Goal: Task Accomplishment & Management: Manage account settings

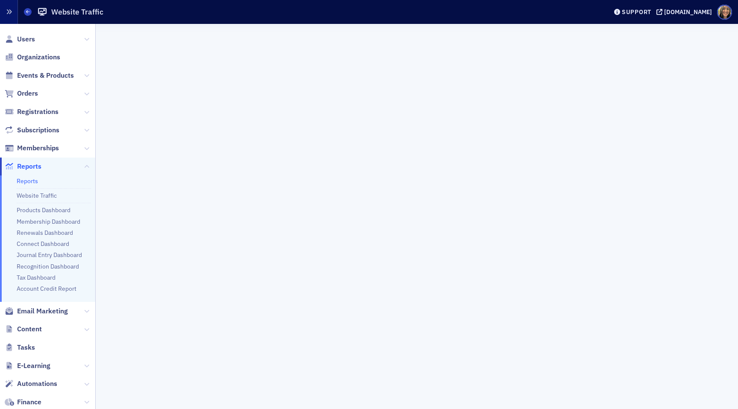
click at [8, 12] on icon "button" at bounding box center [9, 12] width 6 height 6
click at [51, 313] on span "Email Marketing" at bounding box center [42, 311] width 51 height 9
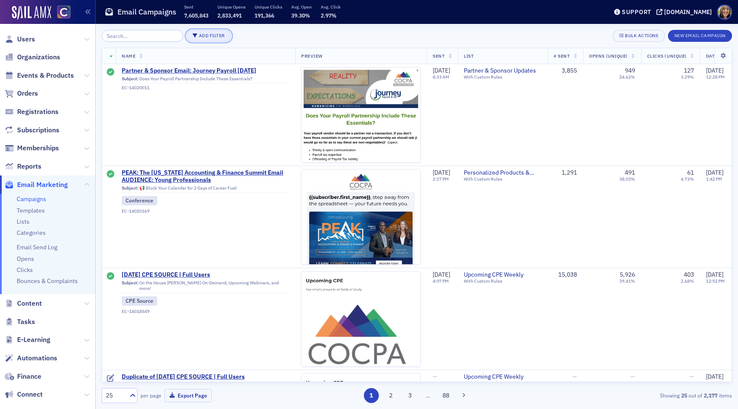
click at [200, 32] on button "Add Filter" at bounding box center [208, 36] width 45 height 12
click at [250, 42] on div "Date Sent" at bounding box center [244, 40] width 32 height 8
select select "8"
select select "2025"
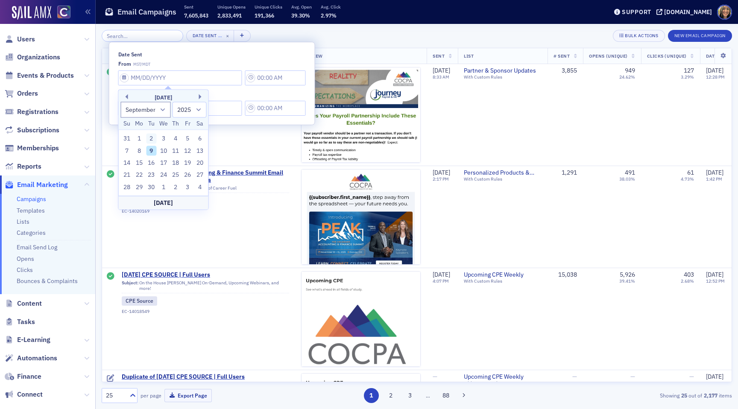
click at [153, 137] on div "2" at bounding box center [151, 139] width 10 height 10
type input "09/02/2025"
type input "1:00 PM"
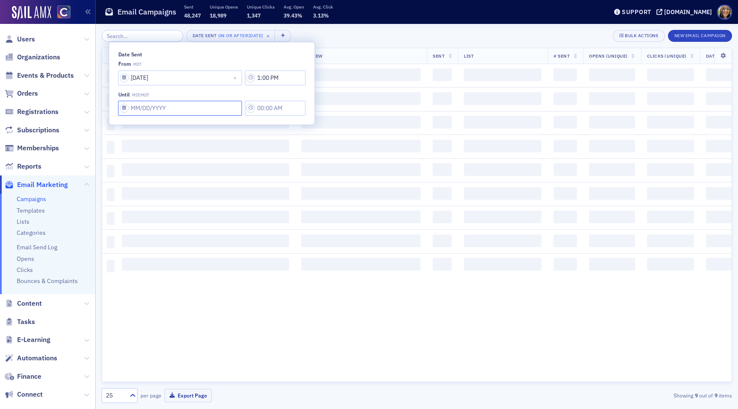
click at [143, 105] on input "Date Sent" at bounding box center [180, 108] width 124 height 15
select select "8"
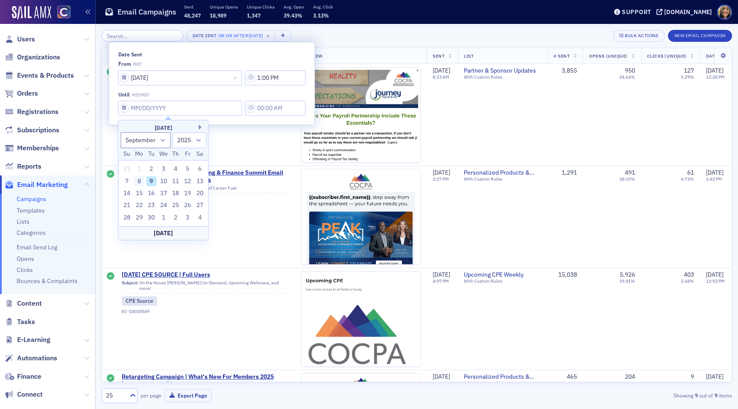
click at [139, 180] on div "8" at bounding box center [139, 181] width 10 height 10
type input "09/08/2025"
type input "1:00 PM"
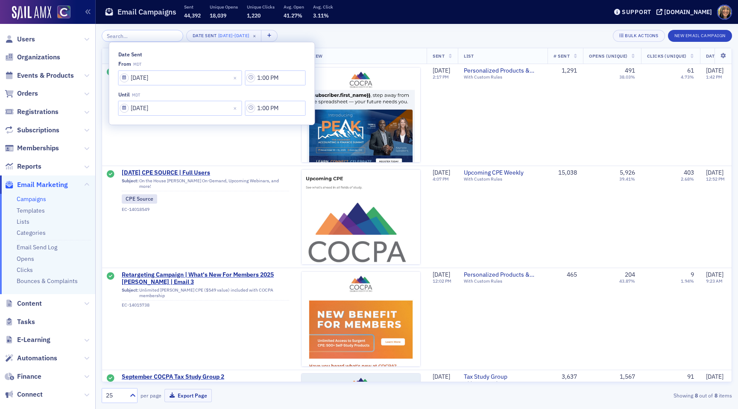
click at [318, 37] on div "Date Sent 9/2/2025 - 9/8/2025 × Bulk Actions New Email Campaign" at bounding box center [417, 36] width 630 height 12
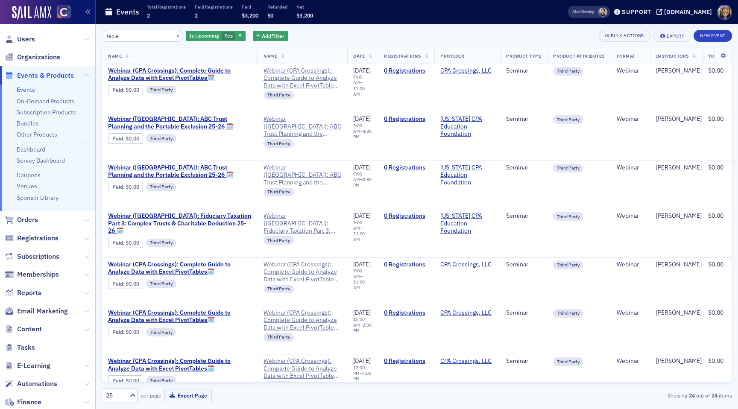
scroll to position [833, 0]
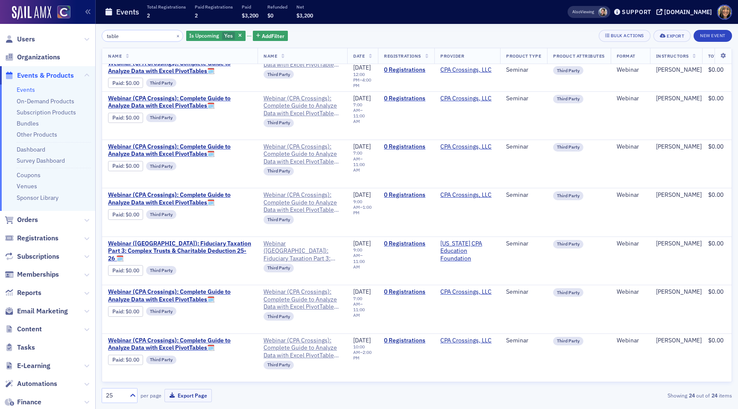
click at [28, 90] on link "Events" at bounding box center [26, 90] width 18 height 8
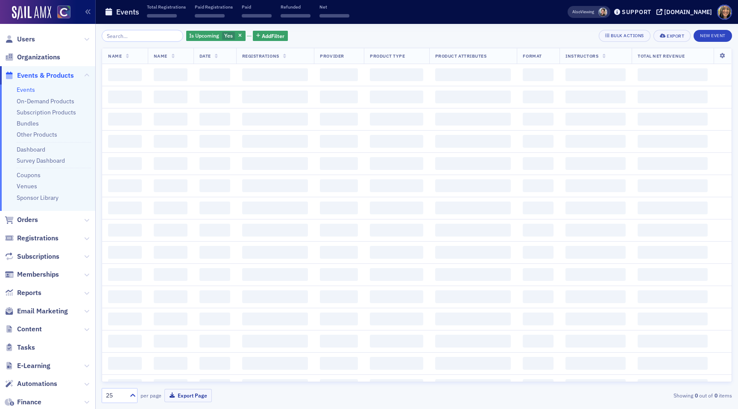
click at [167, 33] on input "search" at bounding box center [143, 36] width 82 height 12
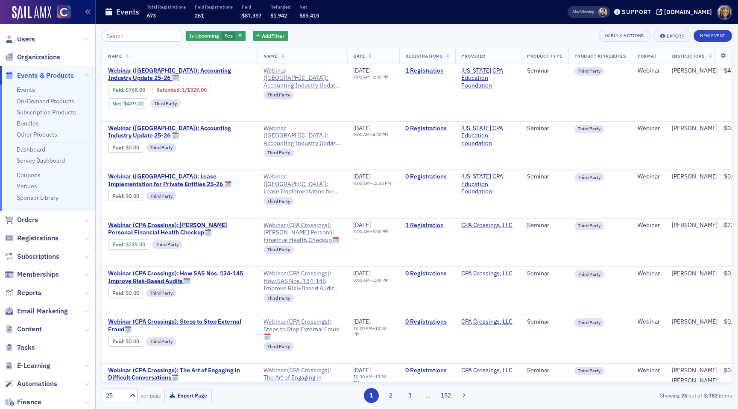
click at [146, 36] on input "search" at bounding box center [143, 36] width 82 height 12
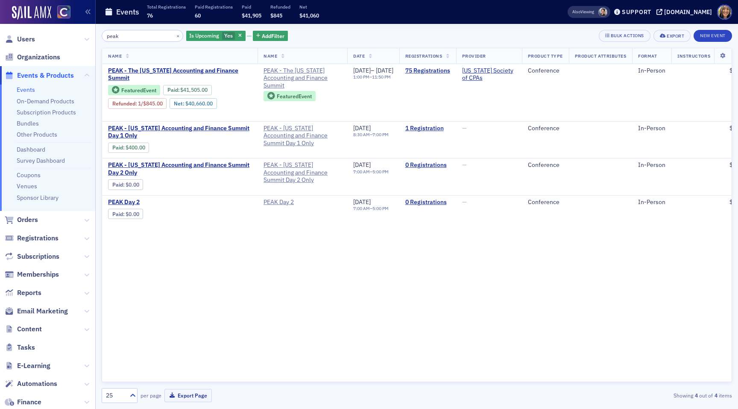
type input "peak"
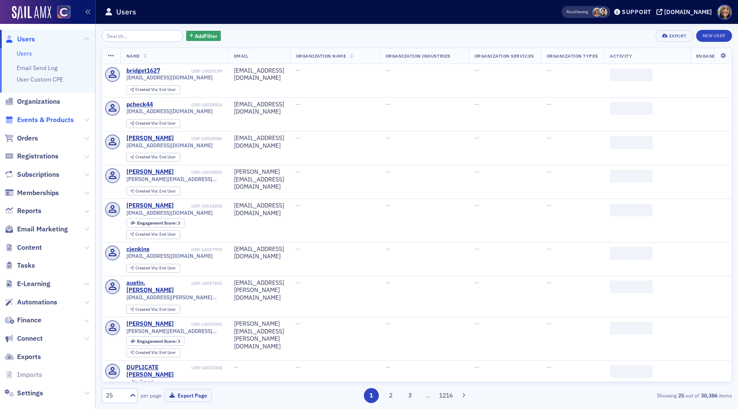
click at [52, 119] on span "Events & Products" at bounding box center [45, 119] width 57 height 9
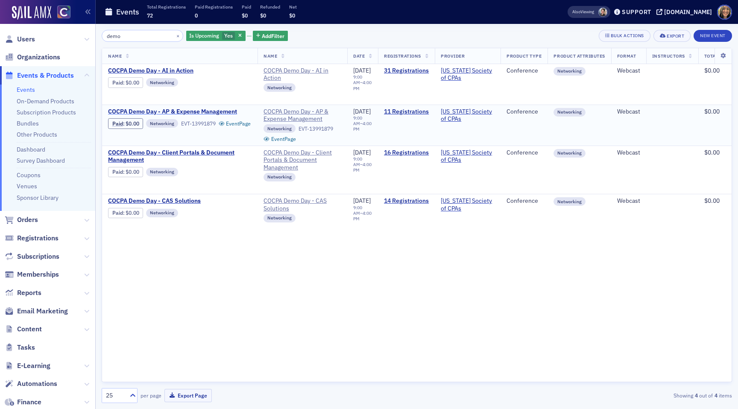
type input "demo"
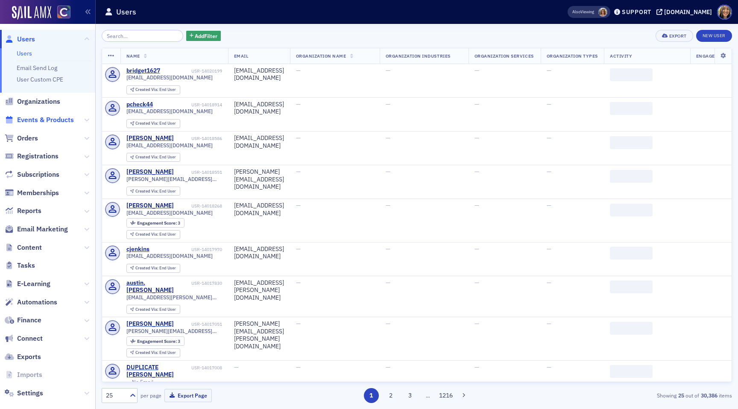
click at [62, 122] on span "Events & Products" at bounding box center [45, 119] width 57 height 9
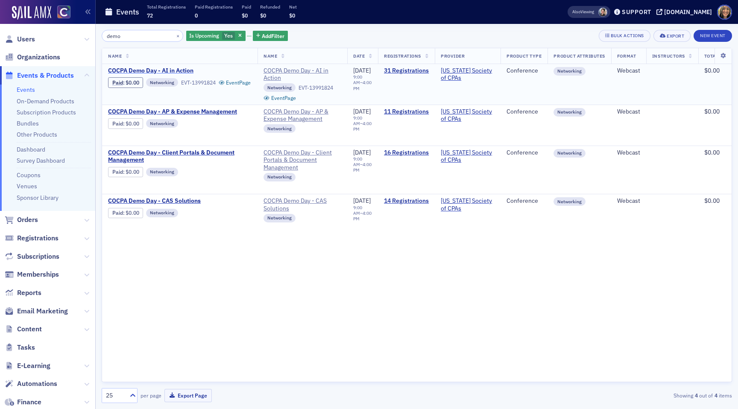
type input "demo"
click at [154, 69] on span "COCPA Demo Day - AI in Action" at bounding box center [179, 71] width 143 height 8
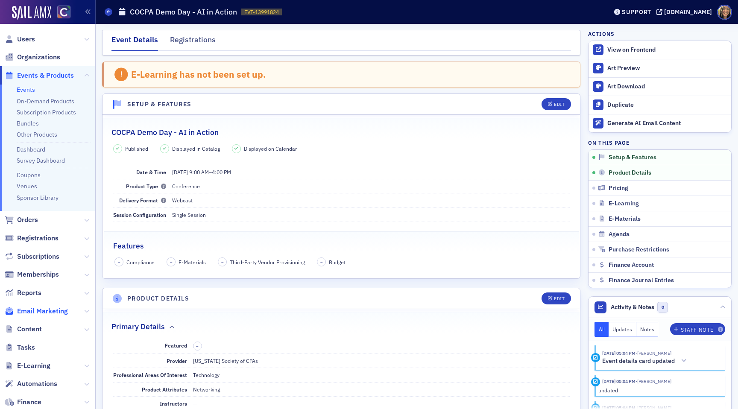
click at [41, 310] on span "Email Marketing" at bounding box center [42, 311] width 51 height 9
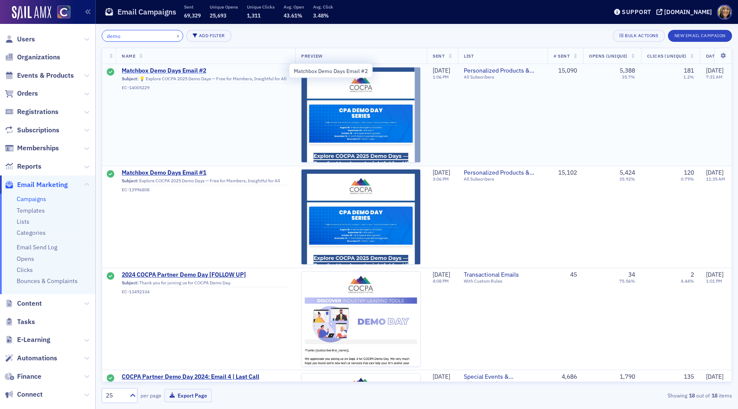
type input "demo"
click at [154, 69] on span "Matchbox Demo Days Email #2" at bounding box center [205, 71] width 167 height 8
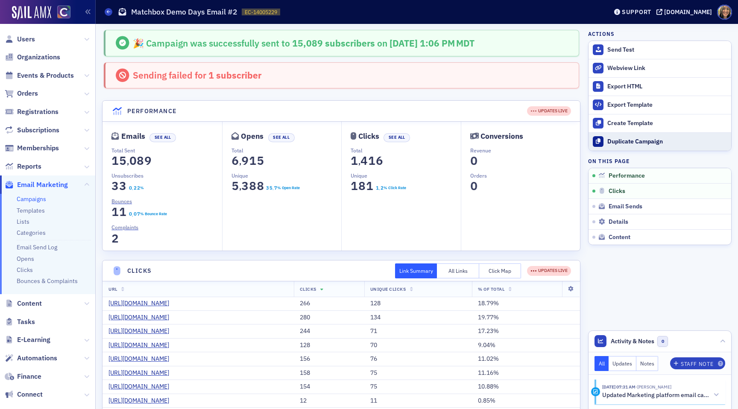
click at [633, 143] on div "Duplicate Campaign" at bounding box center [667, 142] width 120 height 8
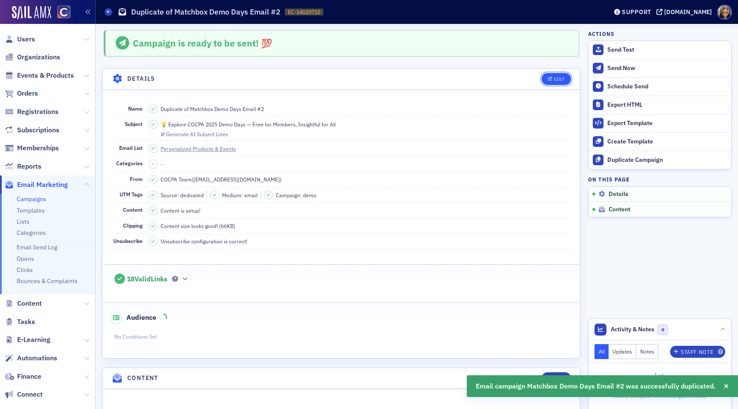
click at [553, 81] on button "Edit" at bounding box center [555, 79] width 29 height 12
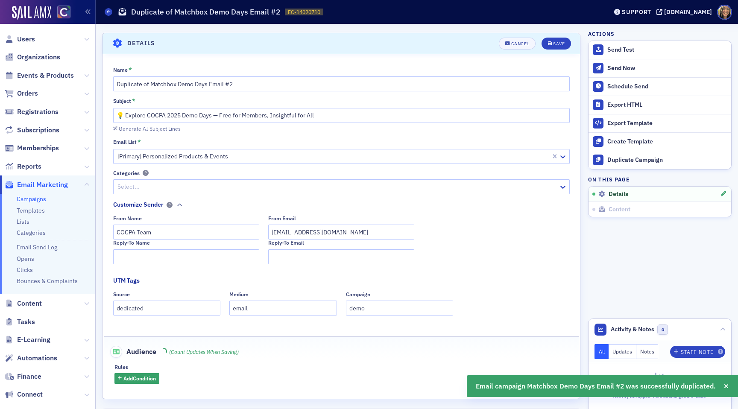
scroll to position [40, 0]
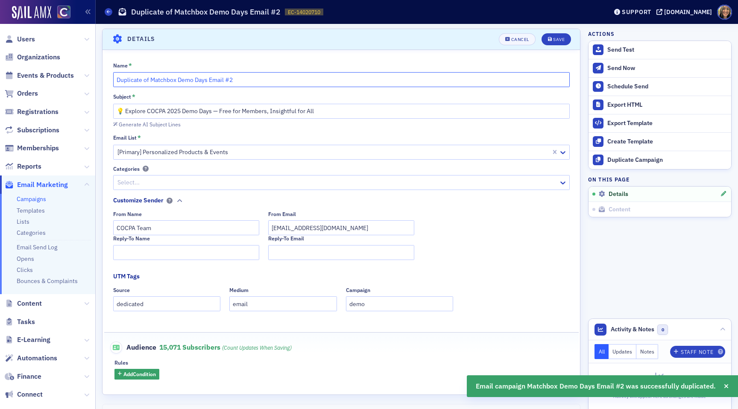
drag, startPoint x: 150, startPoint y: 79, endPoint x: 82, endPoint y: 73, distance: 67.7
click at [84, 76] on div "Users Organizations Events & Products Orders Registrations Subscriptions Member…" at bounding box center [369, 204] width 738 height 409
click at [203, 81] on input "Matchbox Demo Days Email #2" at bounding box center [341, 79] width 456 height 15
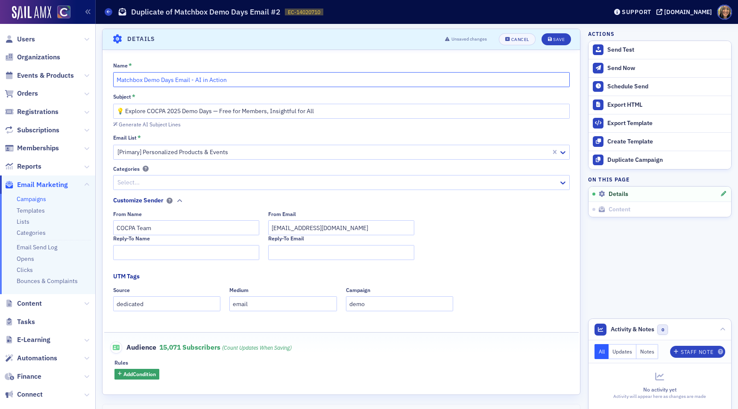
type input "Matchbox Demo Days Email - AI in Action"
click at [282, 109] on input "💡 Explore COCPA 2025 Demo Days — Free for Members, Insightful for All" at bounding box center [341, 111] width 456 height 15
paste input "See AI in Action — Reserve Your Spot for CPA Demo Day"
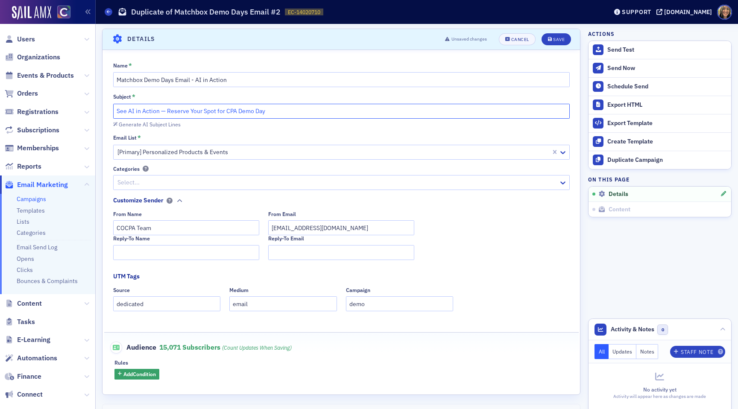
type input "See AI in Action — Reserve Your Spot for CPA Demo Day"
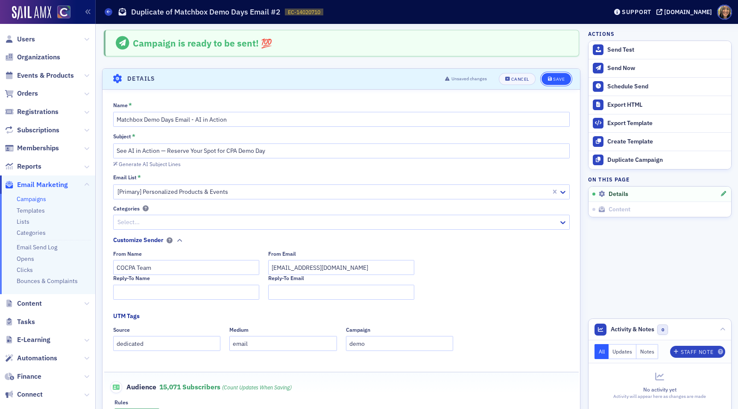
click at [556, 78] on div "Save" at bounding box center [559, 79] width 12 height 5
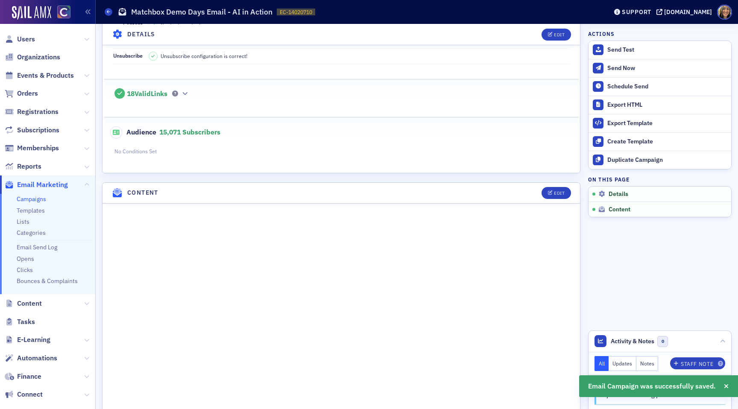
scroll to position [187, 0]
click at [552, 192] on icon "button" at bounding box center [550, 192] width 5 height 5
